Goal: Information Seeking & Learning: Get advice/opinions

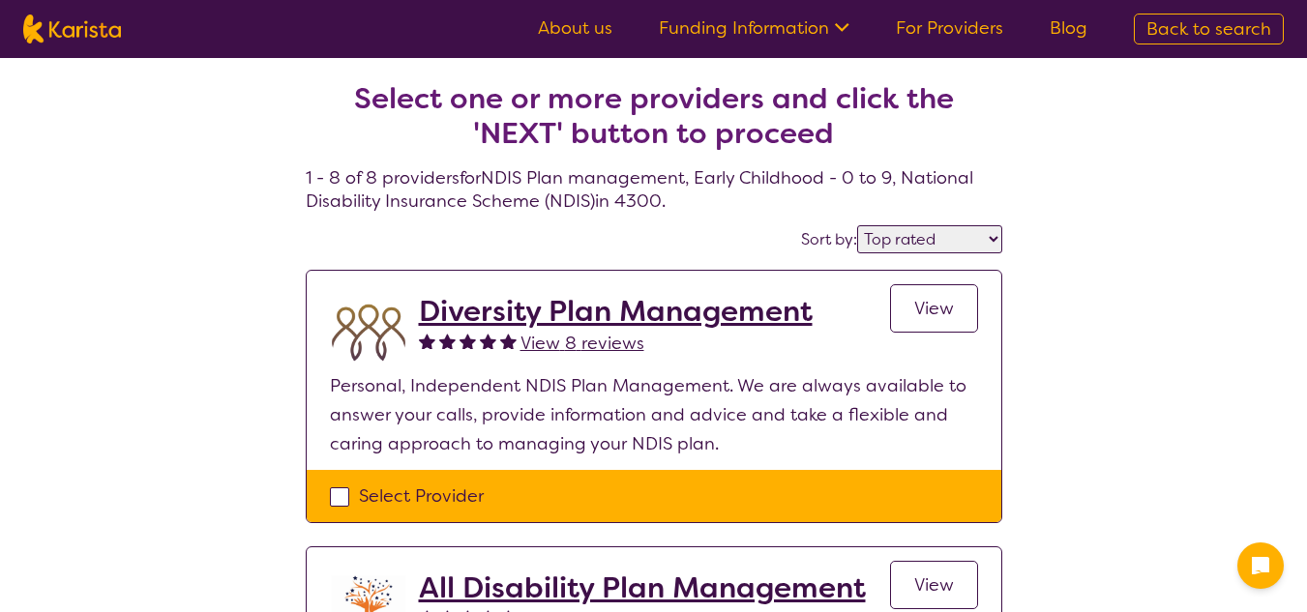
select select "by_score"
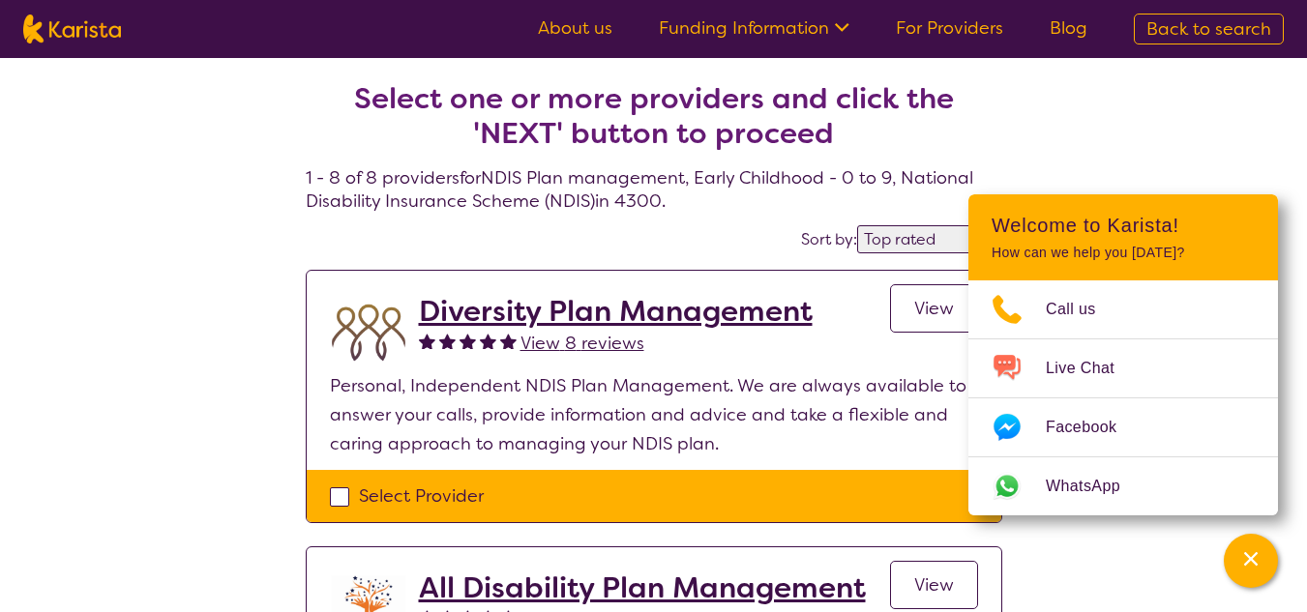
click at [589, 337] on span "View 8 reviews" at bounding box center [582, 343] width 124 height 23
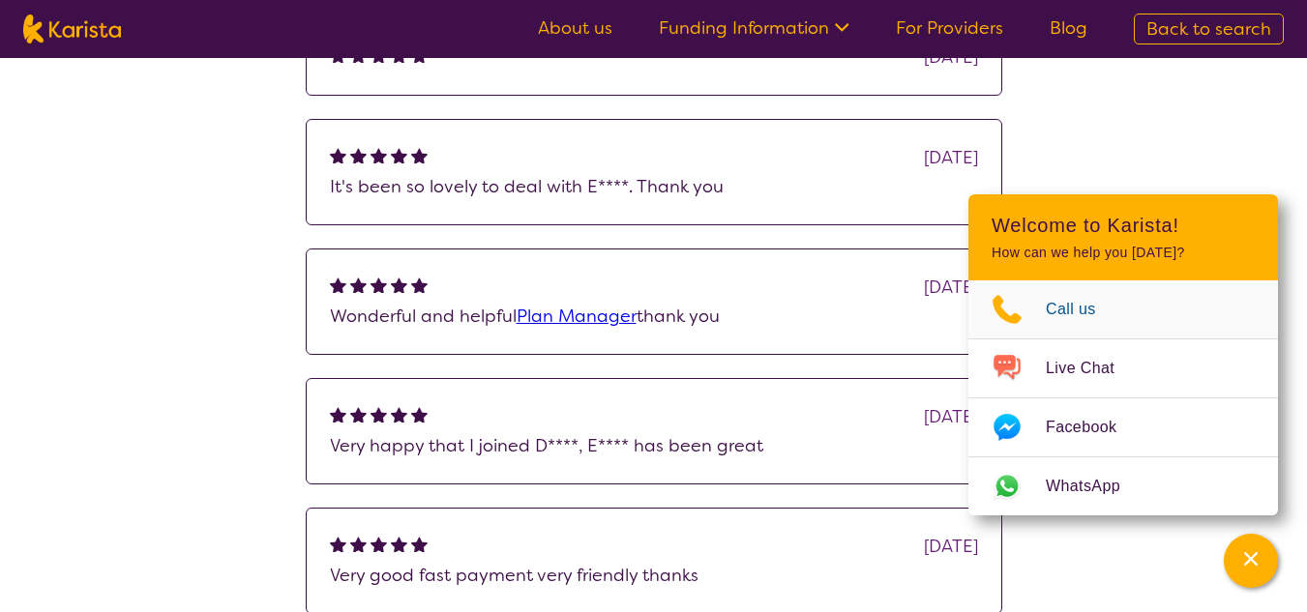
scroll to position [387, 0]
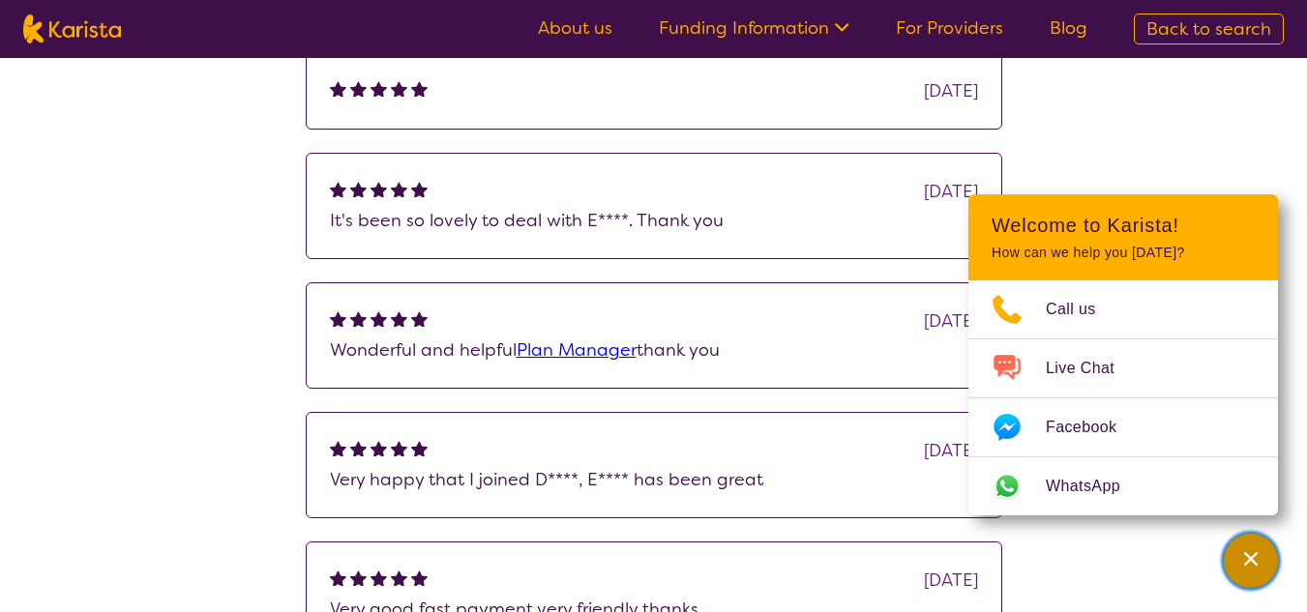
click at [1242, 563] on icon "Channel Menu" at bounding box center [1250, 558] width 19 height 19
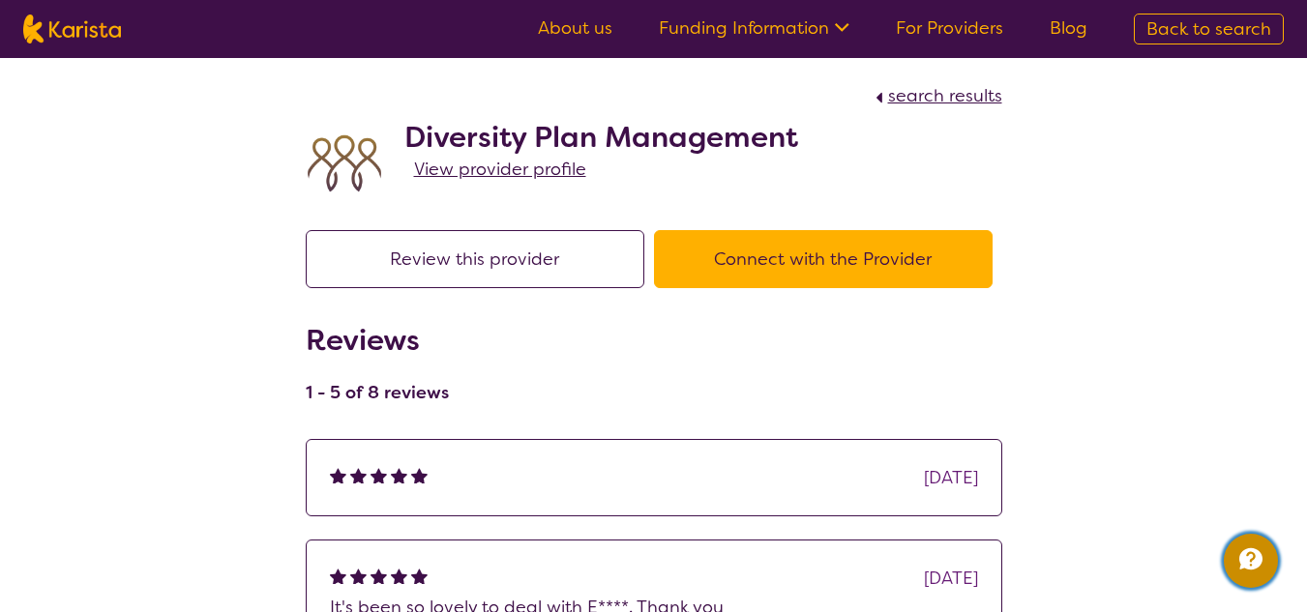
select select "by_score"
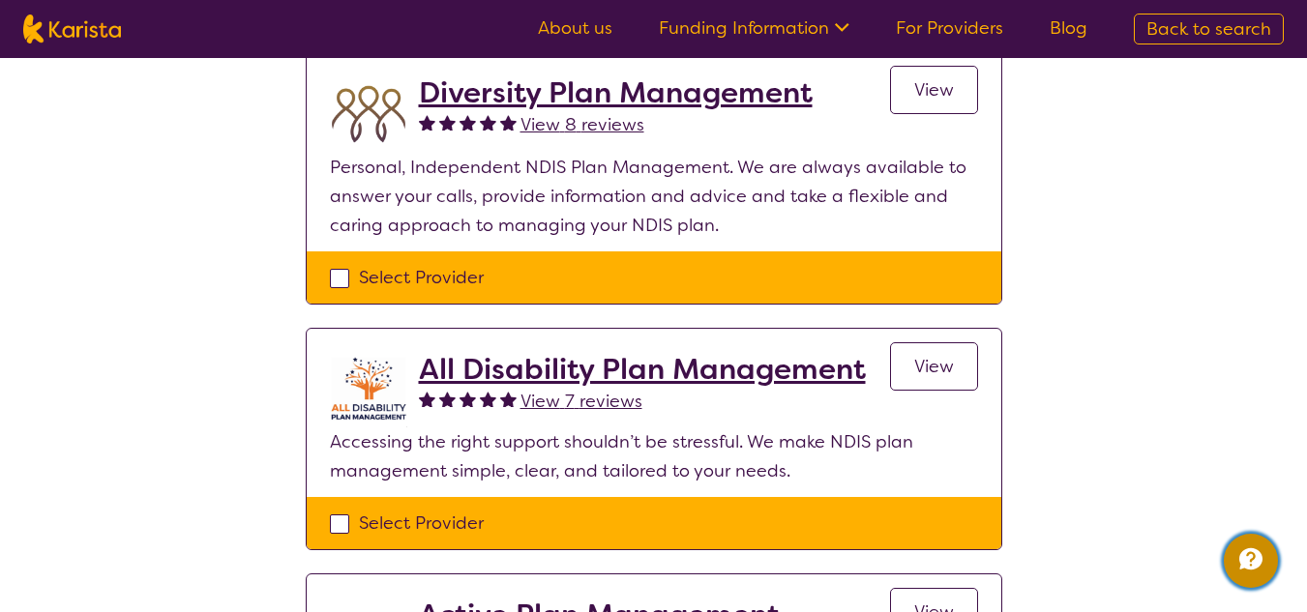
scroll to position [193, 0]
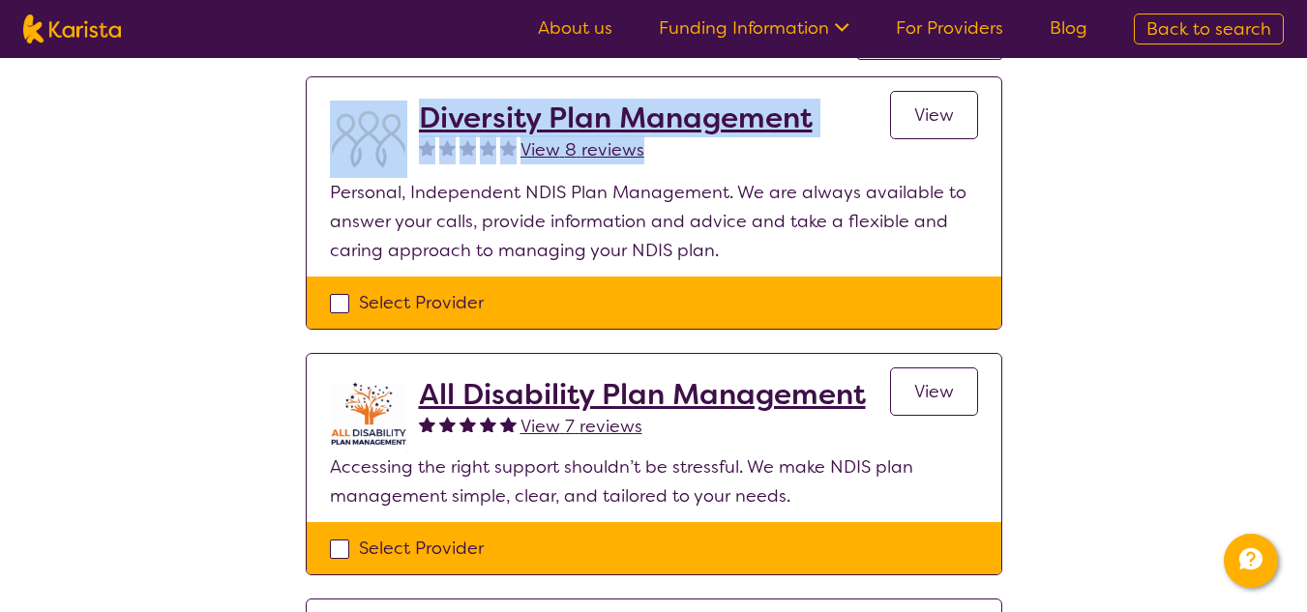
drag, startPoint x: 702, startPoint y: 159, endPoint x: 405, endPoint y: 111, distance: 300.7
click at [405, 111] on div "Diversity Plan Management View 8 reviews View" at bounding box center [654, 139] width 648 height 77
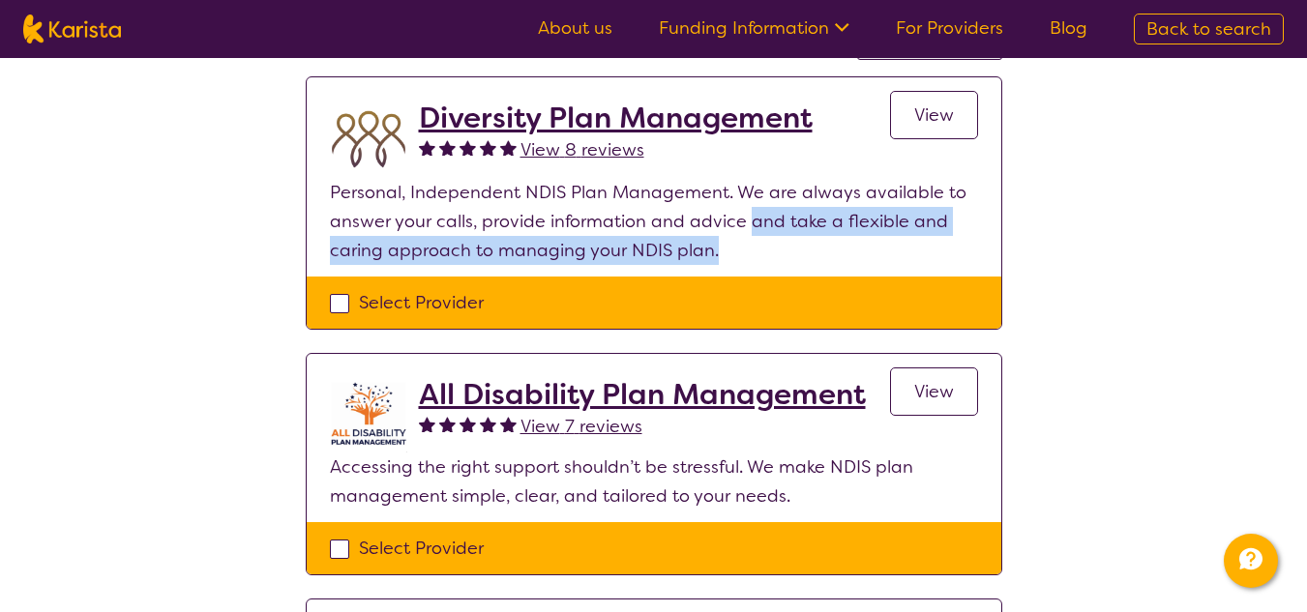
drag, startPoint x: 745, startPoint y: 213, endPoint x: 812, endPoint y: 246, distance: 74.4
click at [812, 246] on p "Personal, Independent NDIS Plan Management. We are always available to answer y…" at bounding box center [654, 221] width 648 height 87
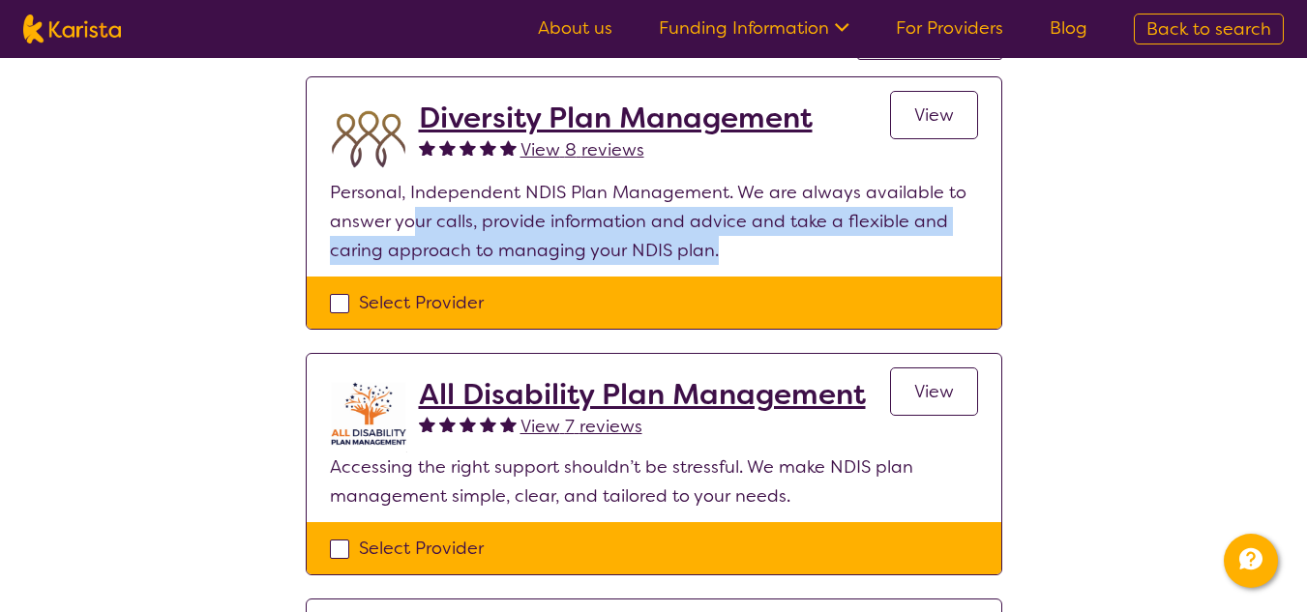
drag, startPoint x: 412, startPoint y: 230, endPoint x: 785, endPoint y: 256, distance: 374.3
click at [785, 256] on p "Personal, Independent NDIS Plan Management. We are always available to answer y…" at bounding box center [654, 221] width 648 height 87
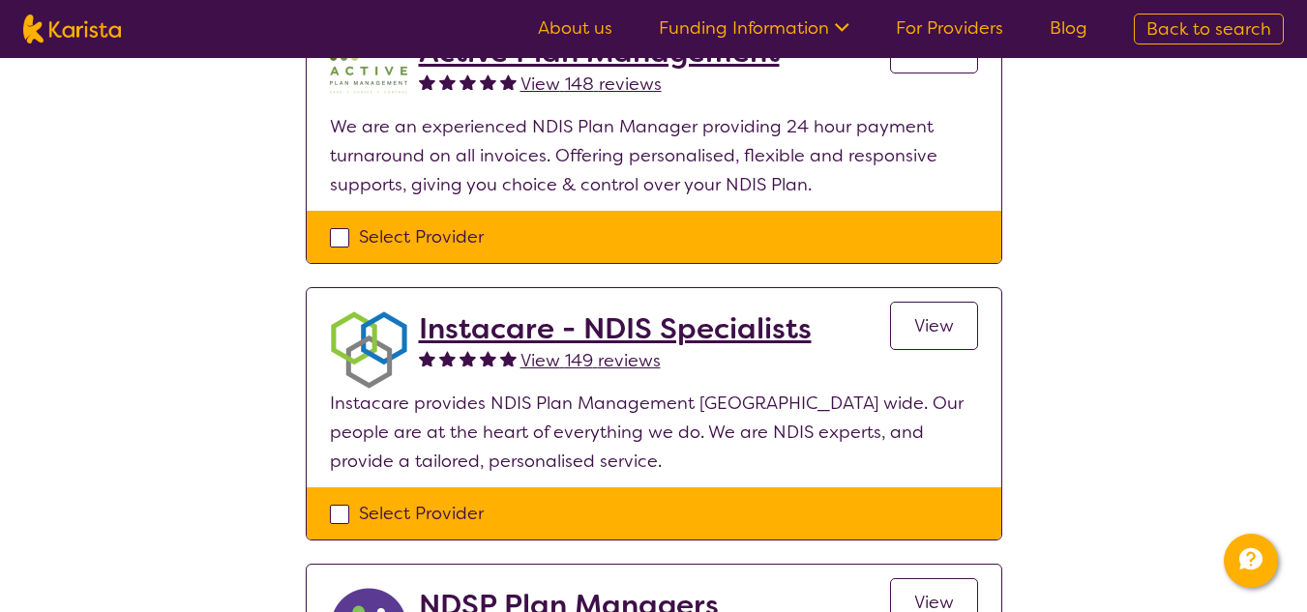
scroll to position [1257, 0]
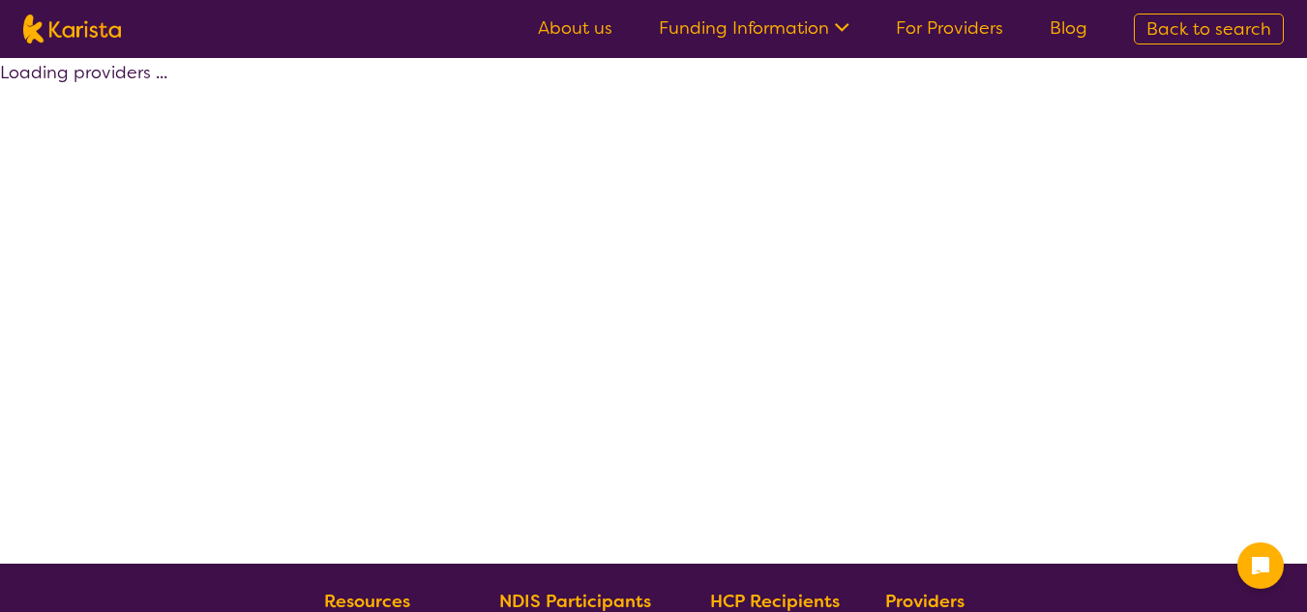
select select "by_score"
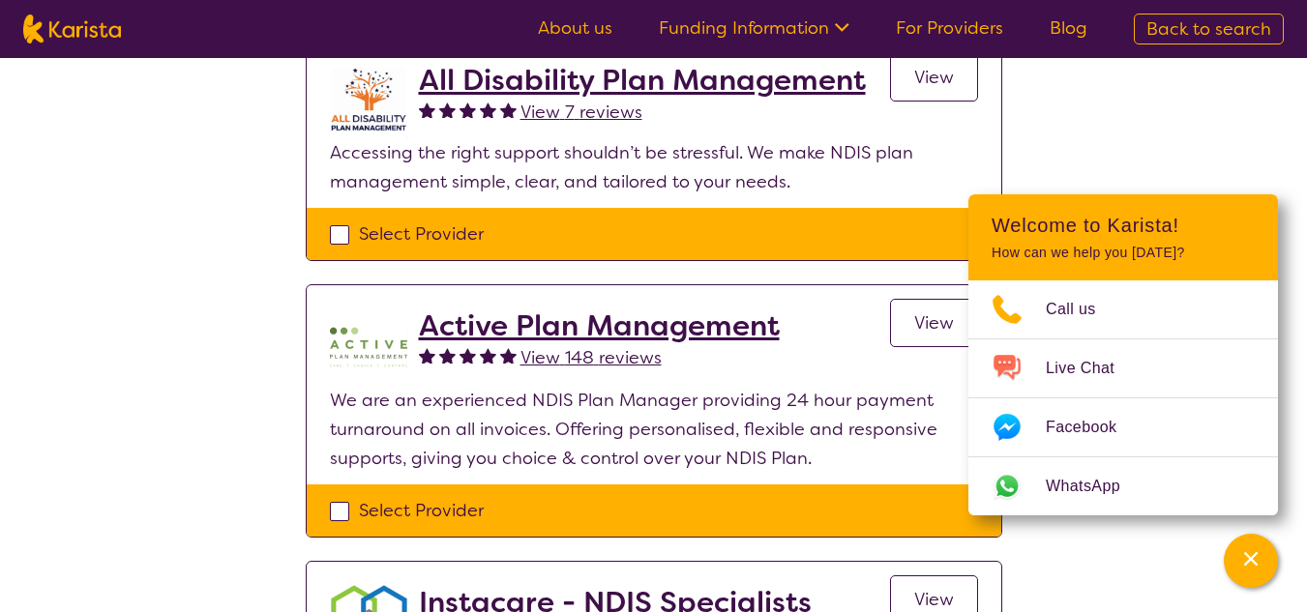
scroll to position [484, 0]
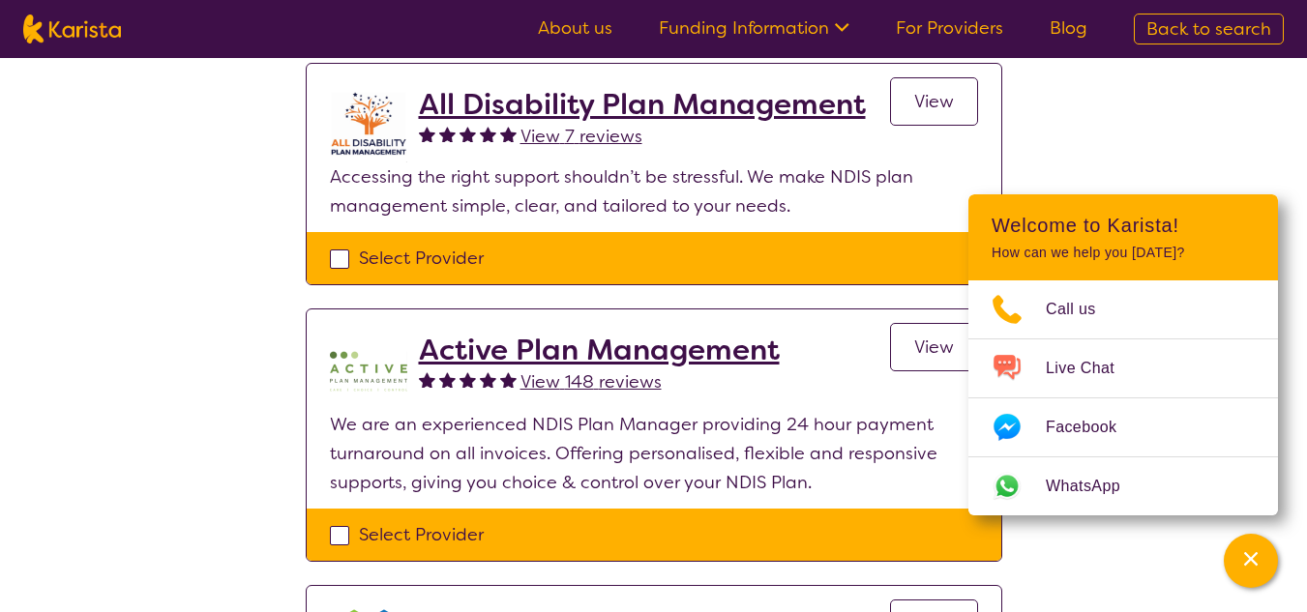
drag, startPoint x: 554, startPoint y: 379, endPoint x: 519, endPoint y: 395, distance: 38.1
click at [554, 379] on span "View 148 reviews" at bounding box center [590, 381] width 141 height 23
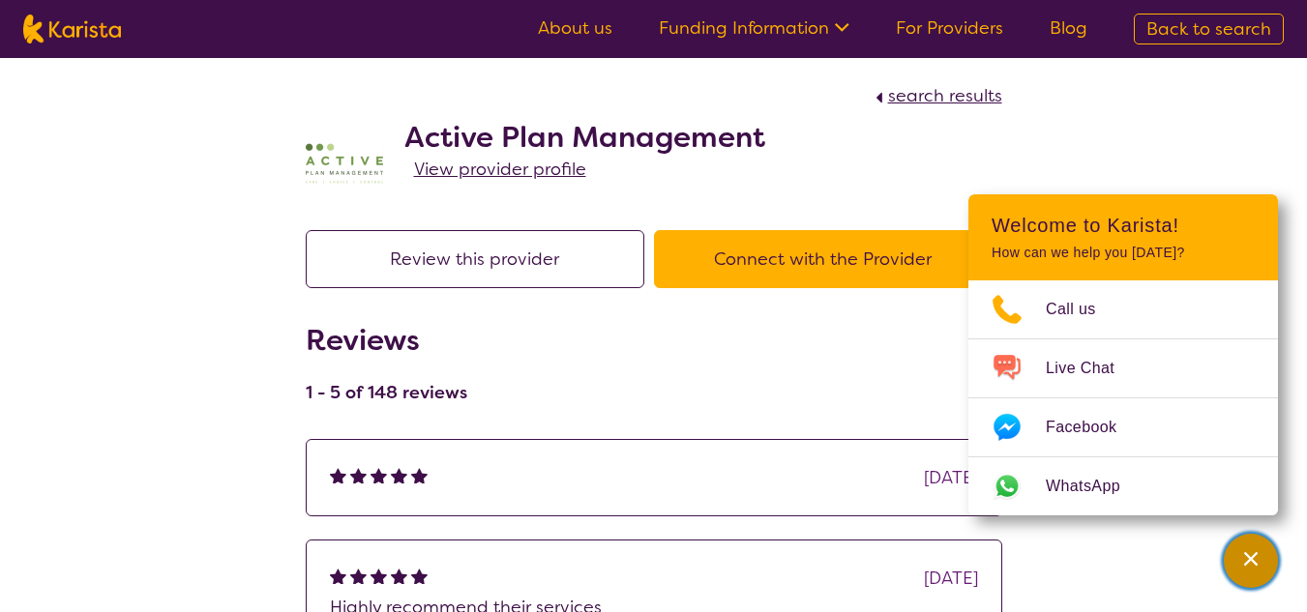
click at [1243, 565] on icon "Channel Menu" at bounding box center [1250, 558] width 19 height 19
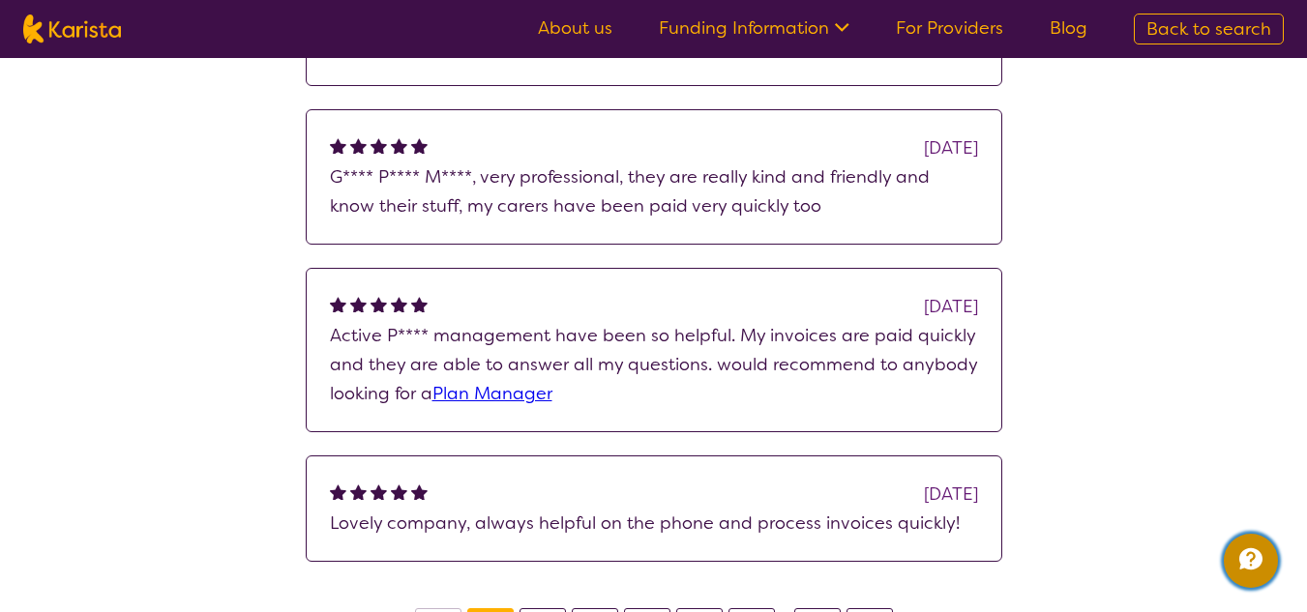
scroll to position [580, 0]
